Goal: Check status: Check status

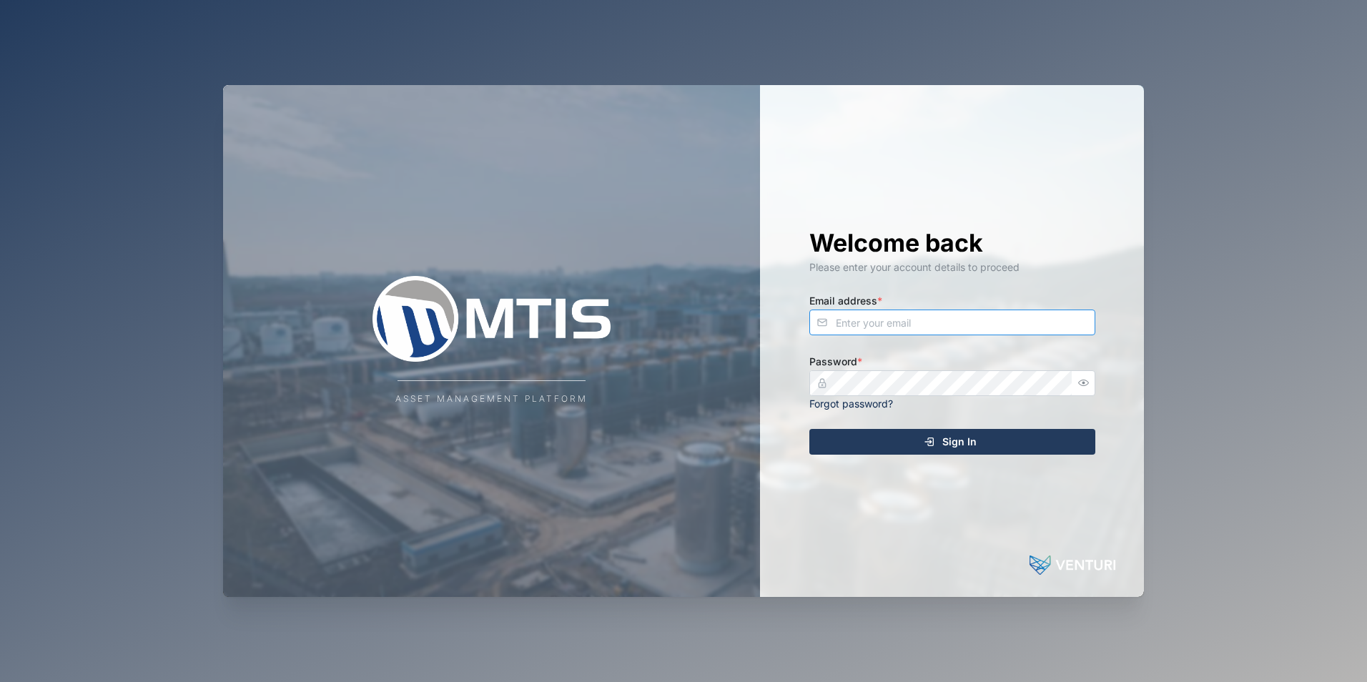
type input "[EMAIL_ADDRESS][DOMAIN_NAME]"
click at [871, 453] on div "Sign In" at bounding box center [949, 442] width 263 height 24
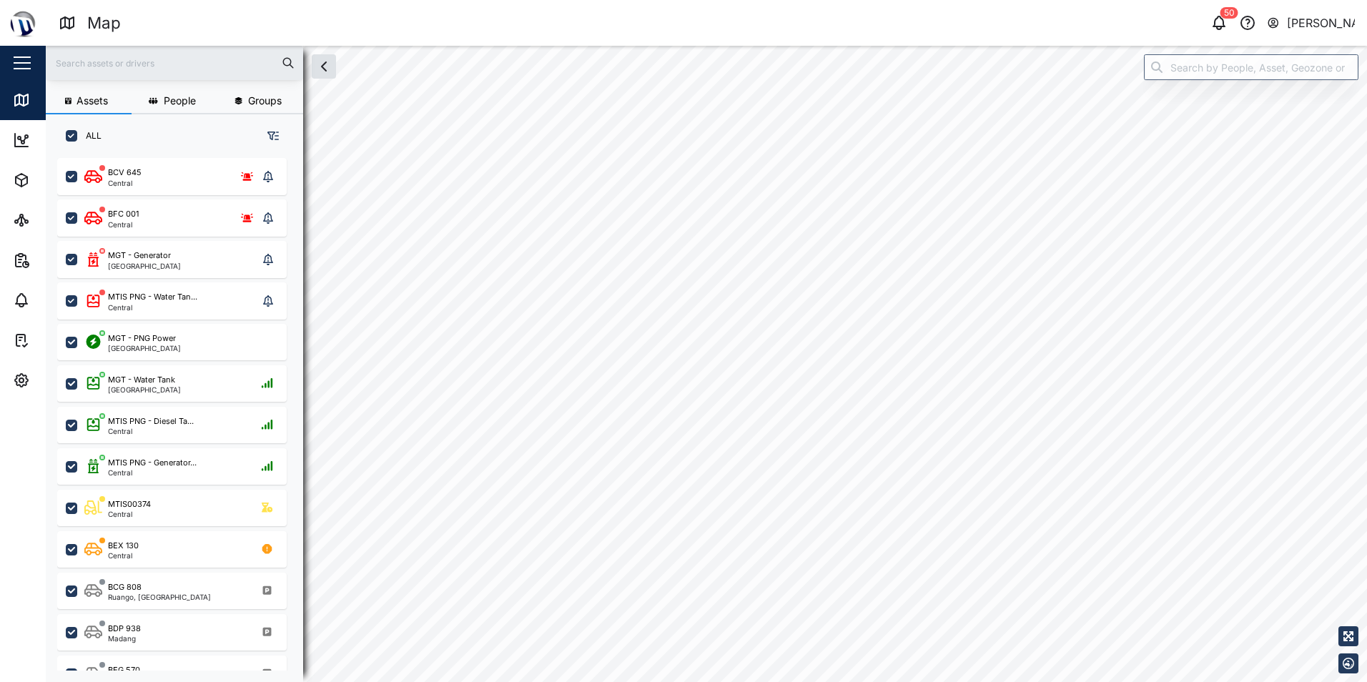
scroll to position [11, 11]
click at [126, 170] on div "BCV 645" at bounding box center [125, 173] width 34 height 12
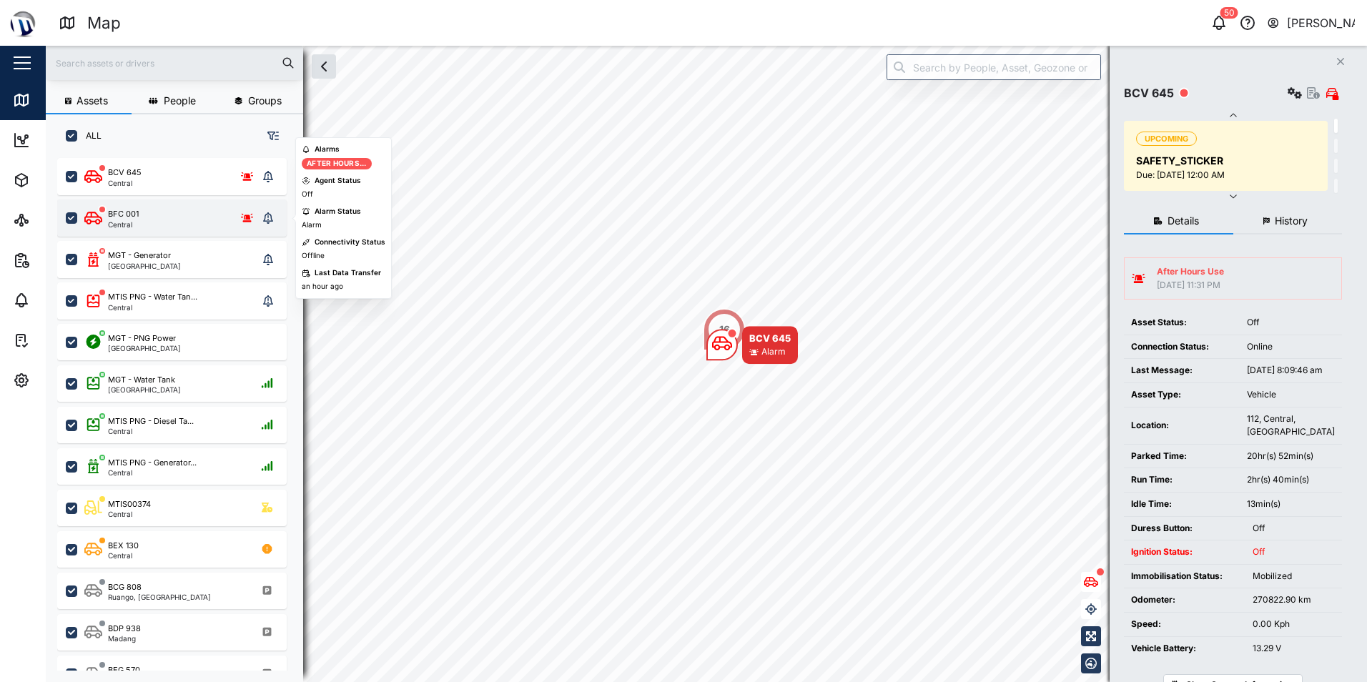
click at [115, 213] on div "BFC 001" at bounding box center [123, 214] width 31 height 12
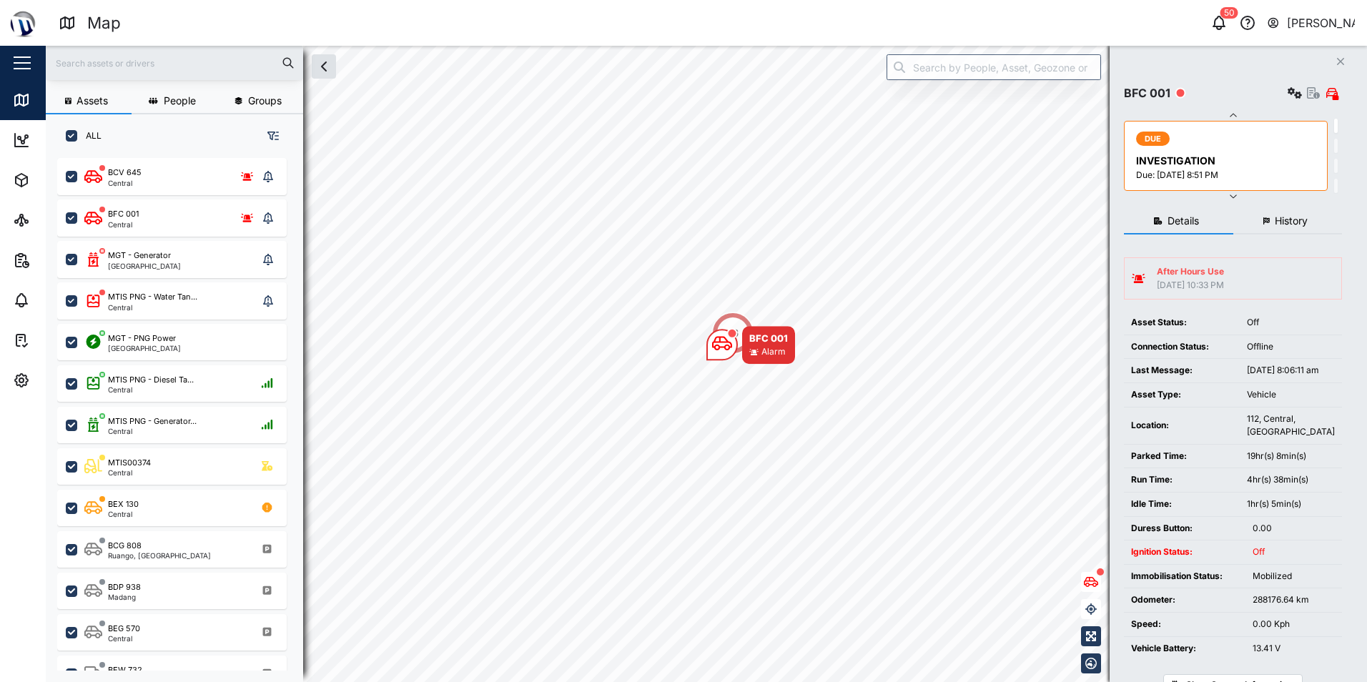
click at [1316, 215] on button "History" at bounding box center [1287, 222] width 109 height 26
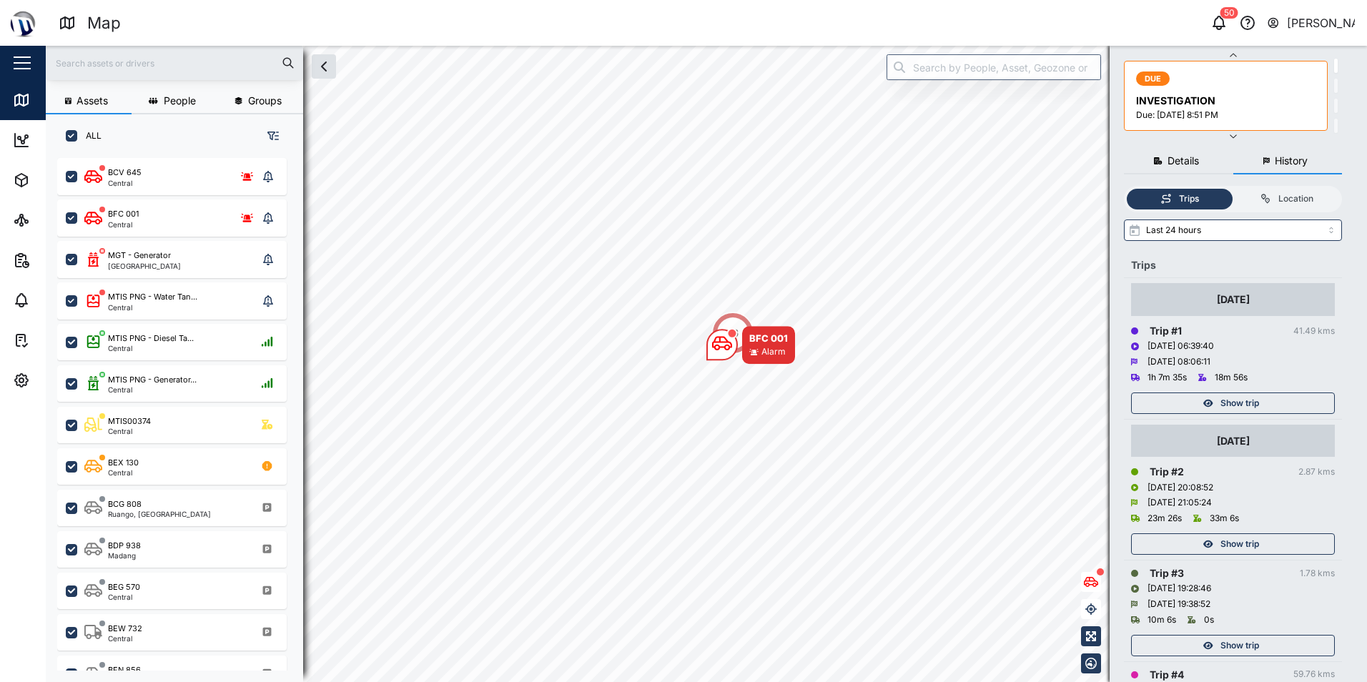
scroll to position [56, 0]
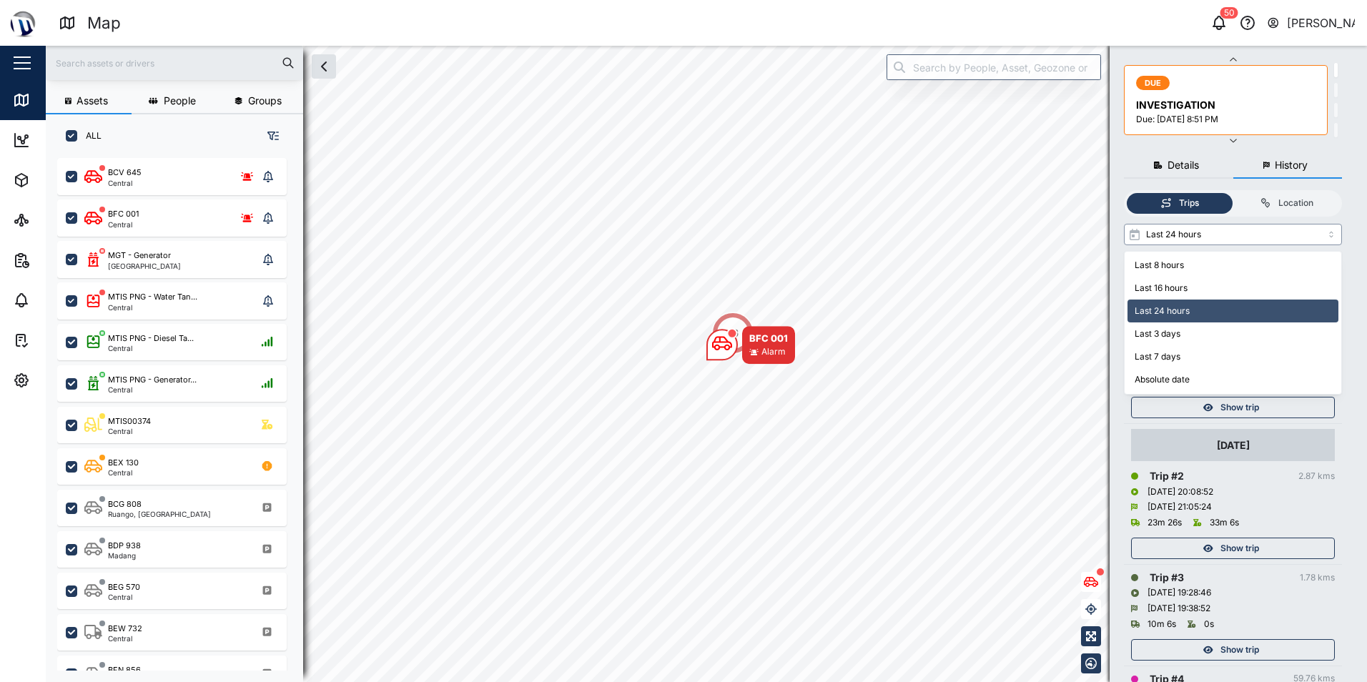
click at [1244, 226] on input "Last 24 hours" at bounding box center [1233, 234] width 218 height 21
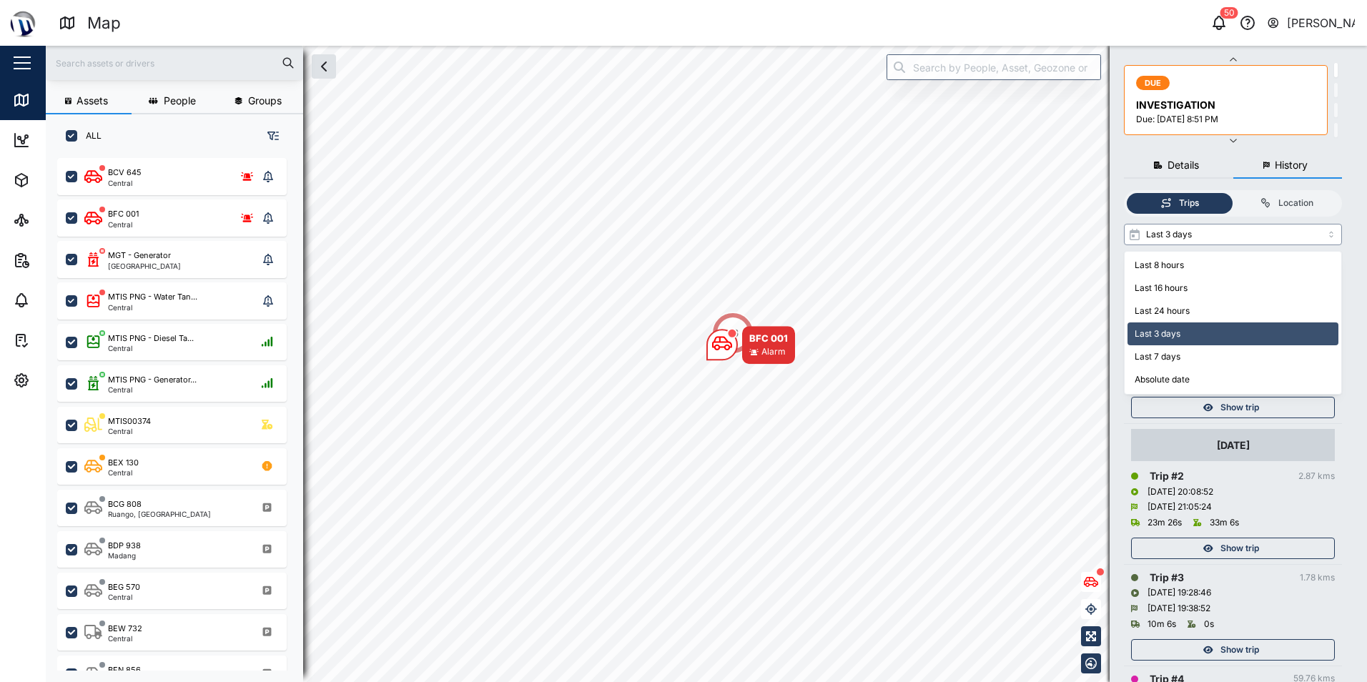
click at [1258, 236] on input "Last 3 days" at bounding box center [1233, 234] width 218 height 21
type input "Last 7 days"
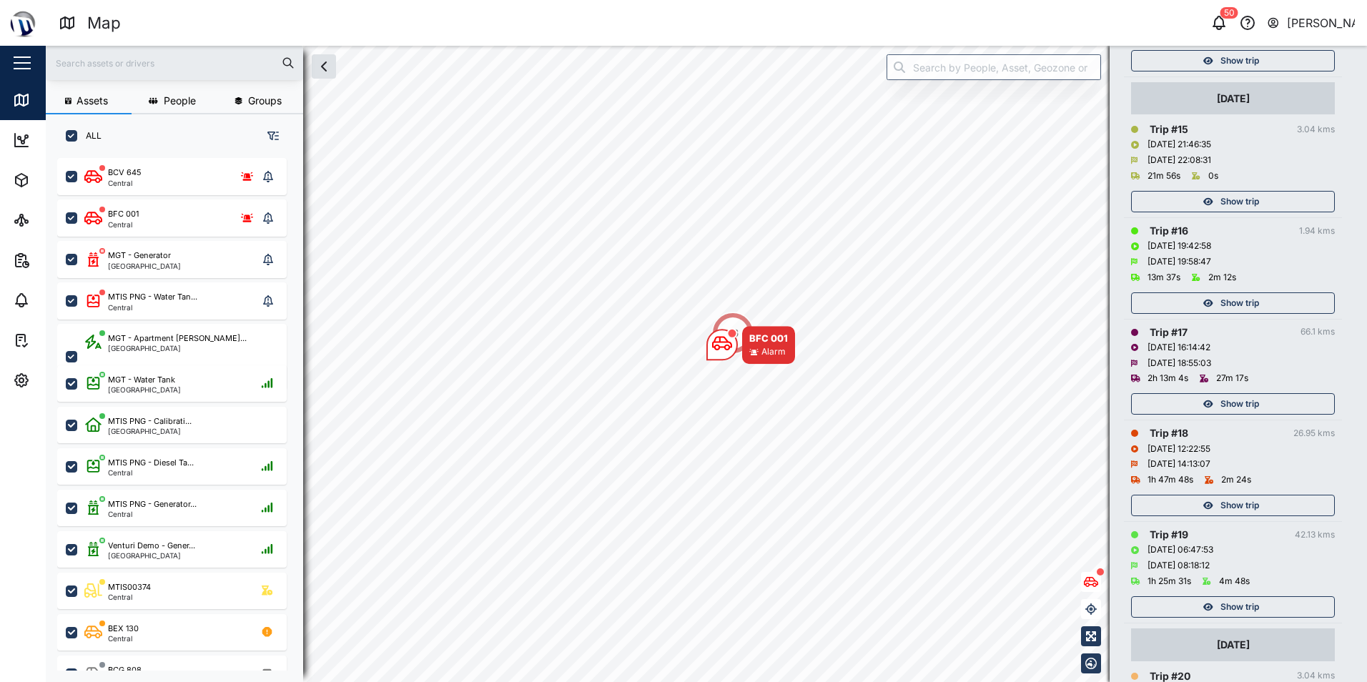
scroll to position [1843, 0]
click at [109, 181] on div "Central" at bounding box center [125, 182] width 34 height 7
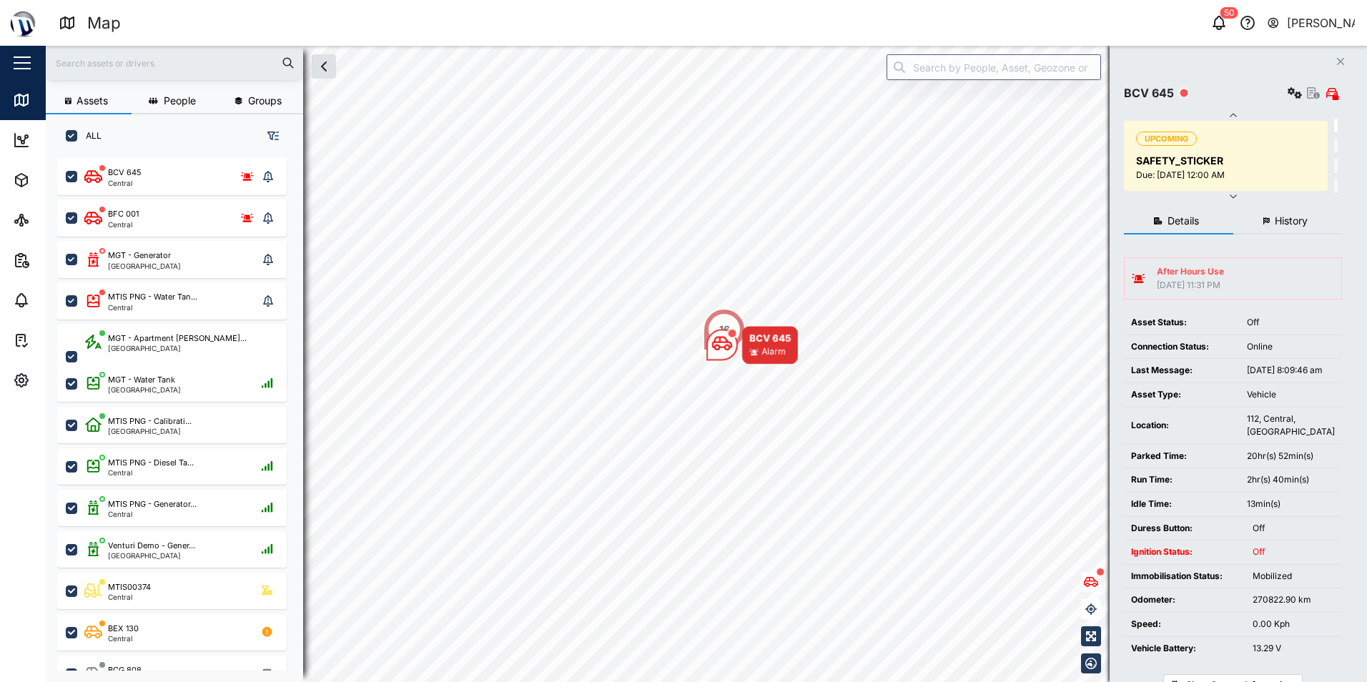
click at [1246, 273] on div "After Hours Use [DATE] 11:31 PM" at bounding box center [1232, 278] width 202 height 26
click at [1196, 276] on div "After Hours Use" at bounding box center [1189, 272] width 67 height 14
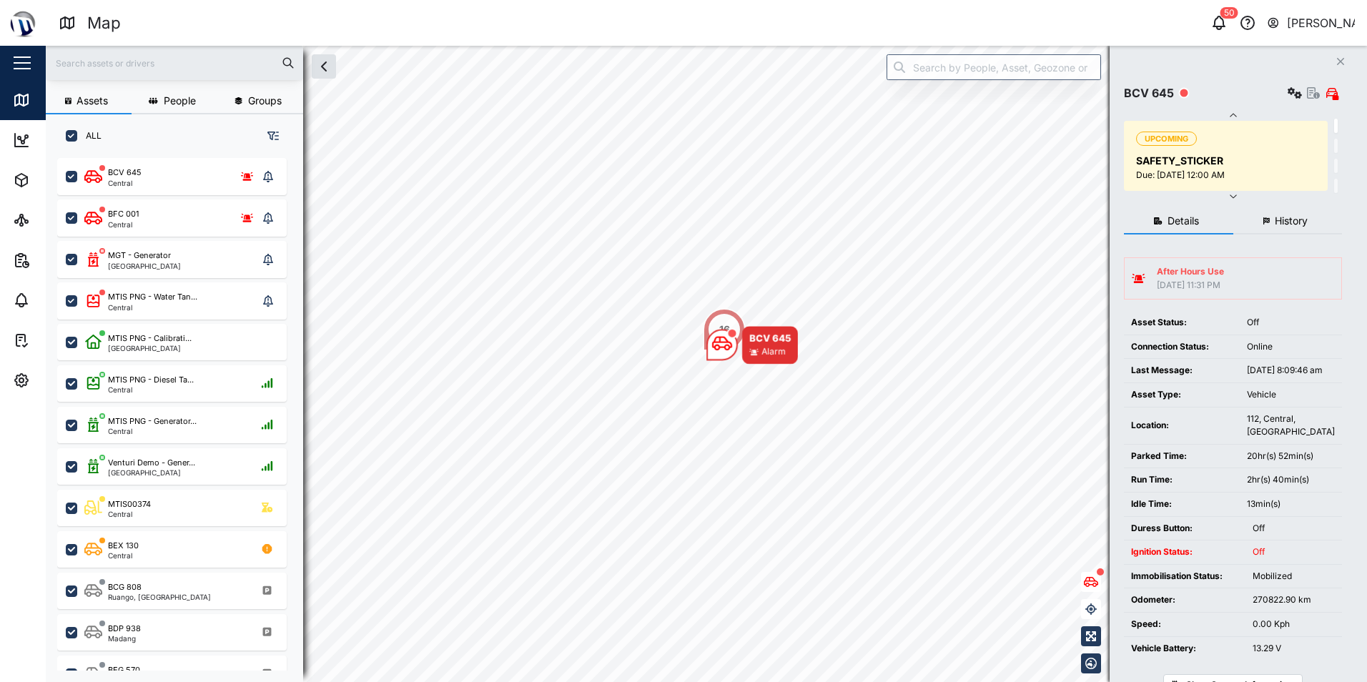
click at [1284, 221] on span "History" at bounding box center [1290, 221] width 33 height 10
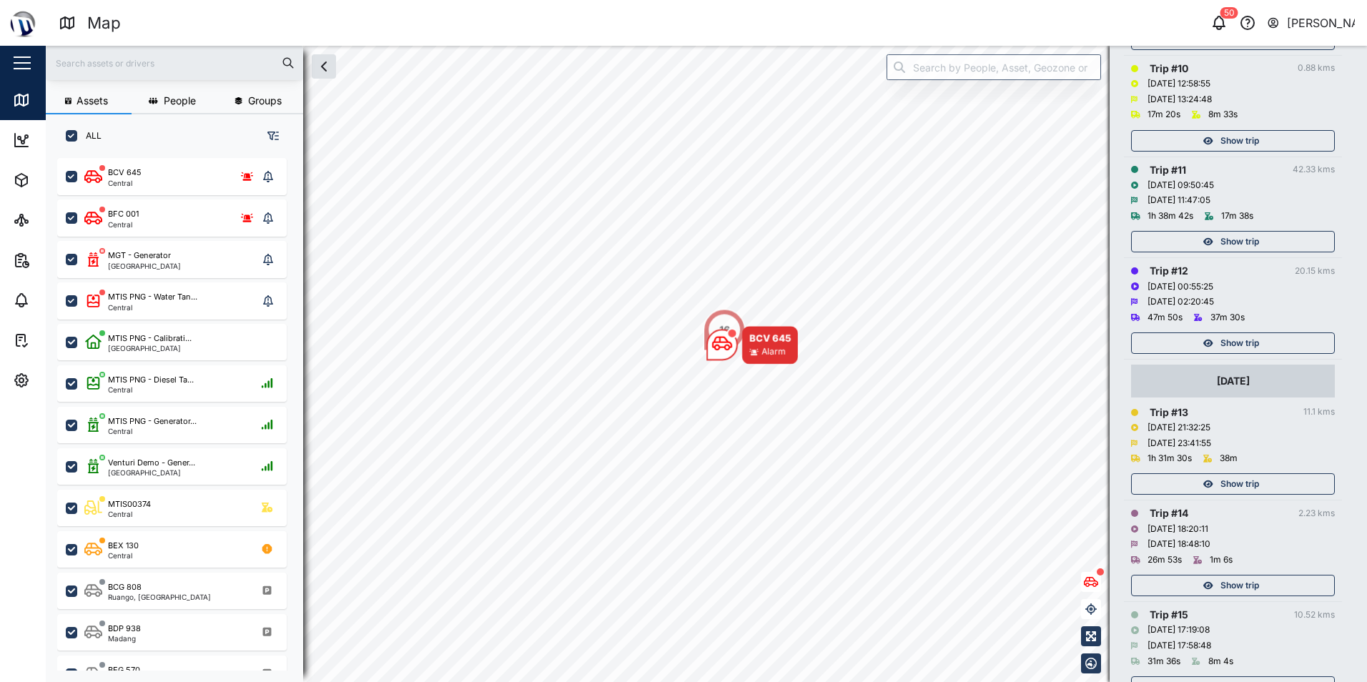
scroll to position [1358, 0]
click at [1239, 490] on button "Show trip" at bounding box center [1233, 479] width 204 height 21
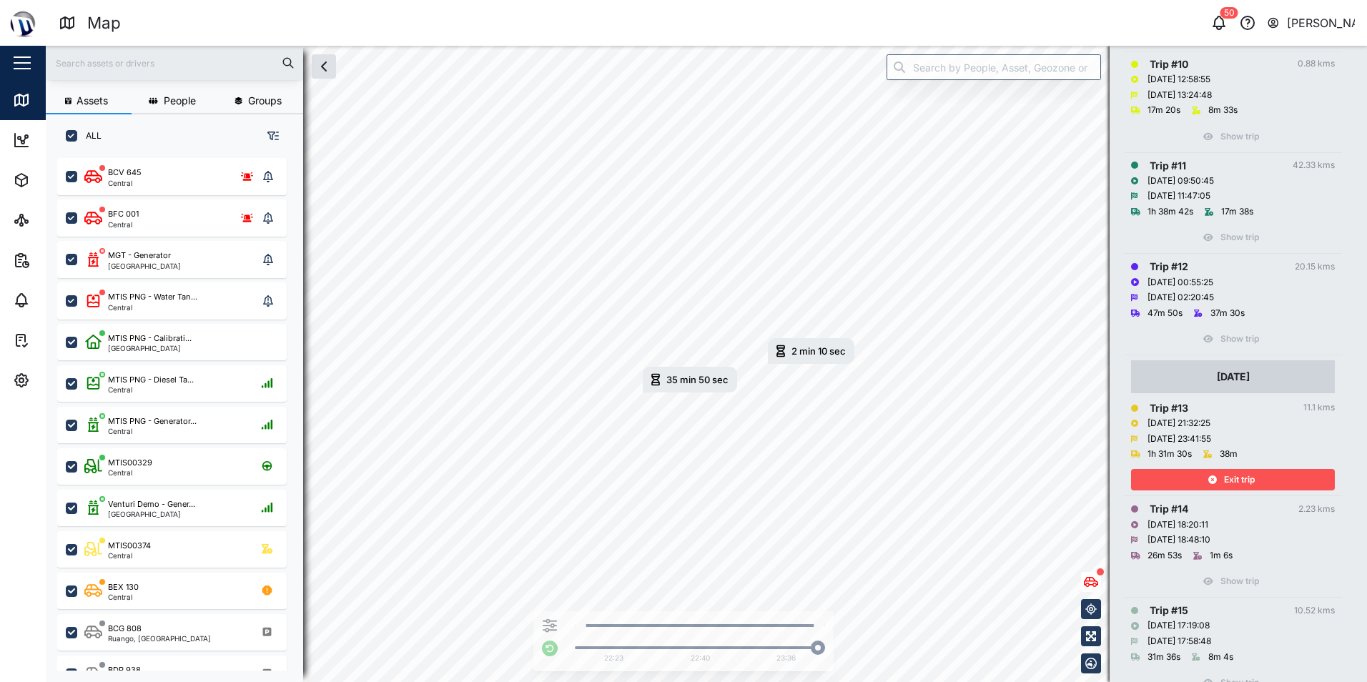
click at [1205, 477] on div "Exit trip" at bounding box center [1231, 480] width 186 height 20
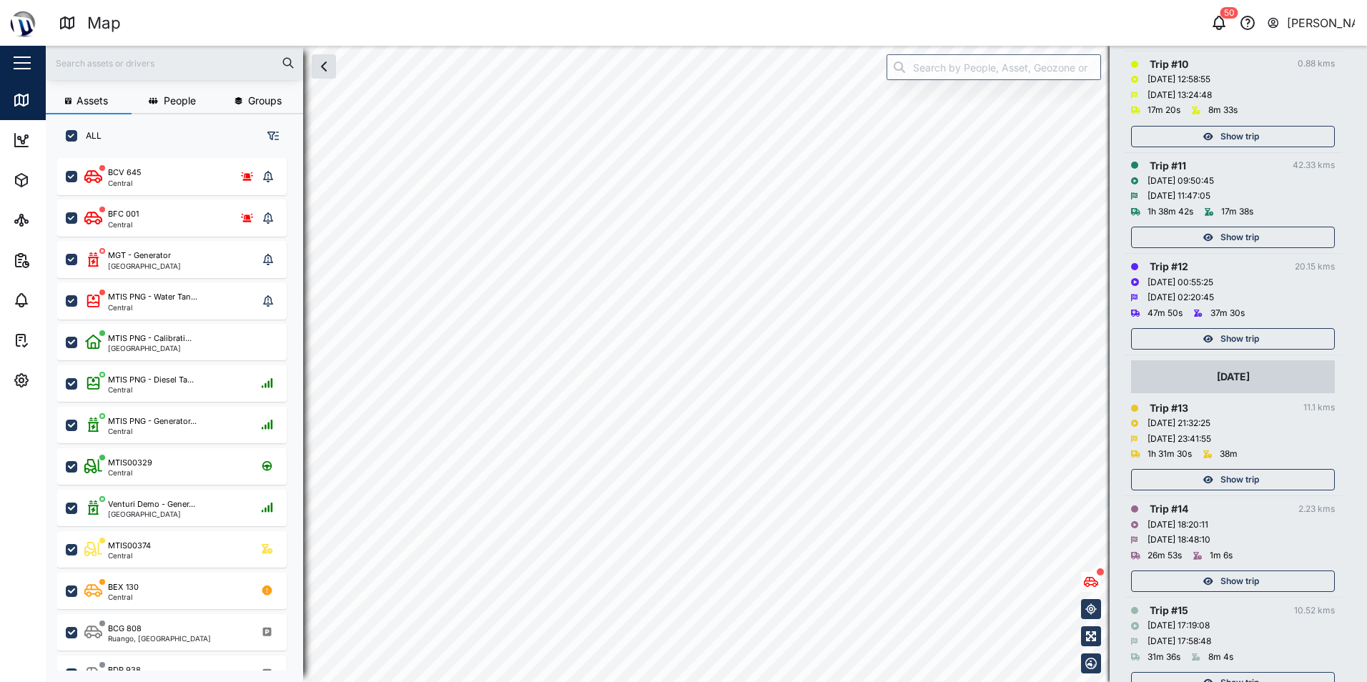
click at [1217, 337] on div "Show trip" at bounding box center [1231, 339] width 186 height 20
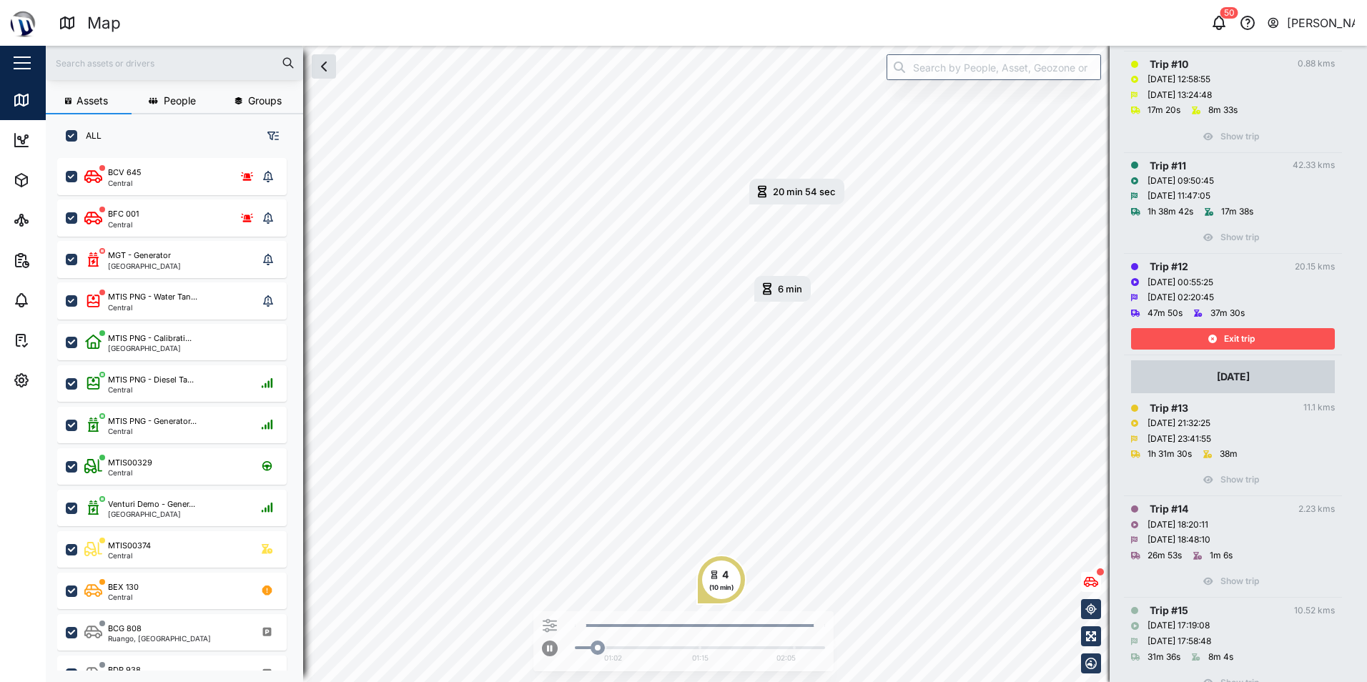
click at [1266, 345] on div "Exit trip" at bounding box center [1231, 339] width 186 height 20
